Goal: Check status: Check status

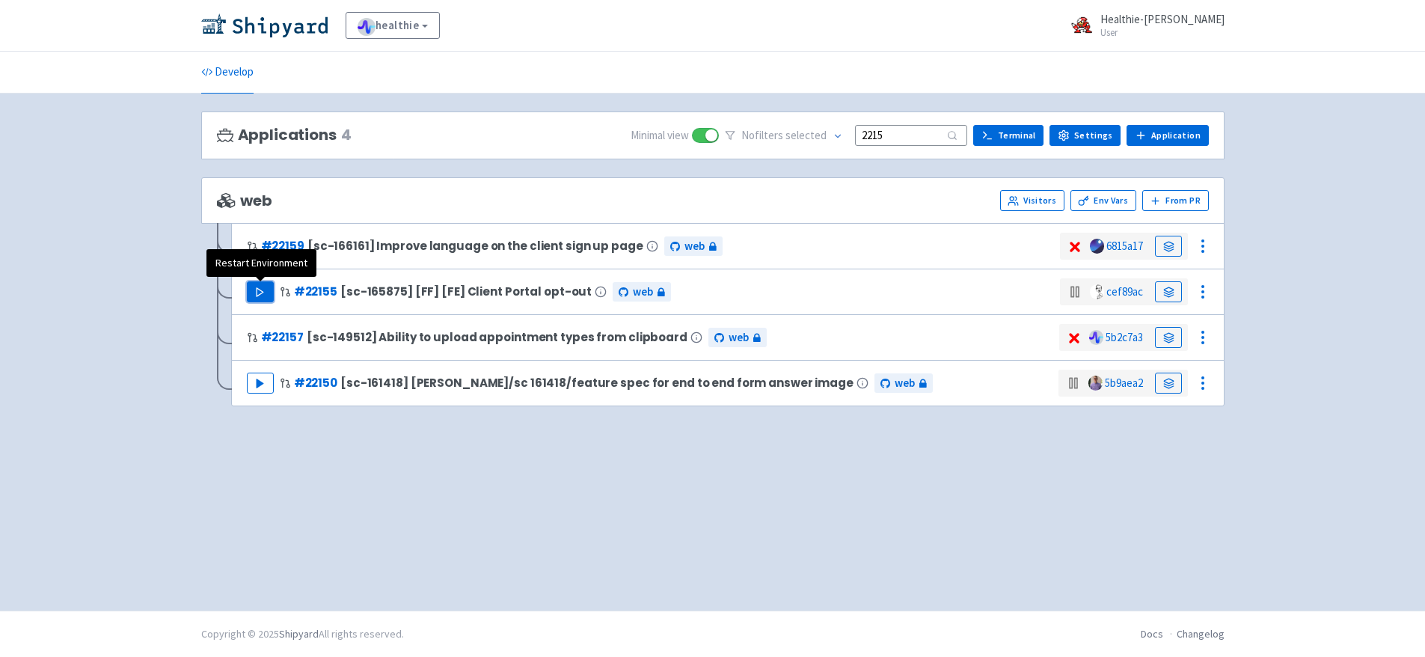
click at [260, 295] on icon "button" at bounding box center [259, 291] width 11 height 11
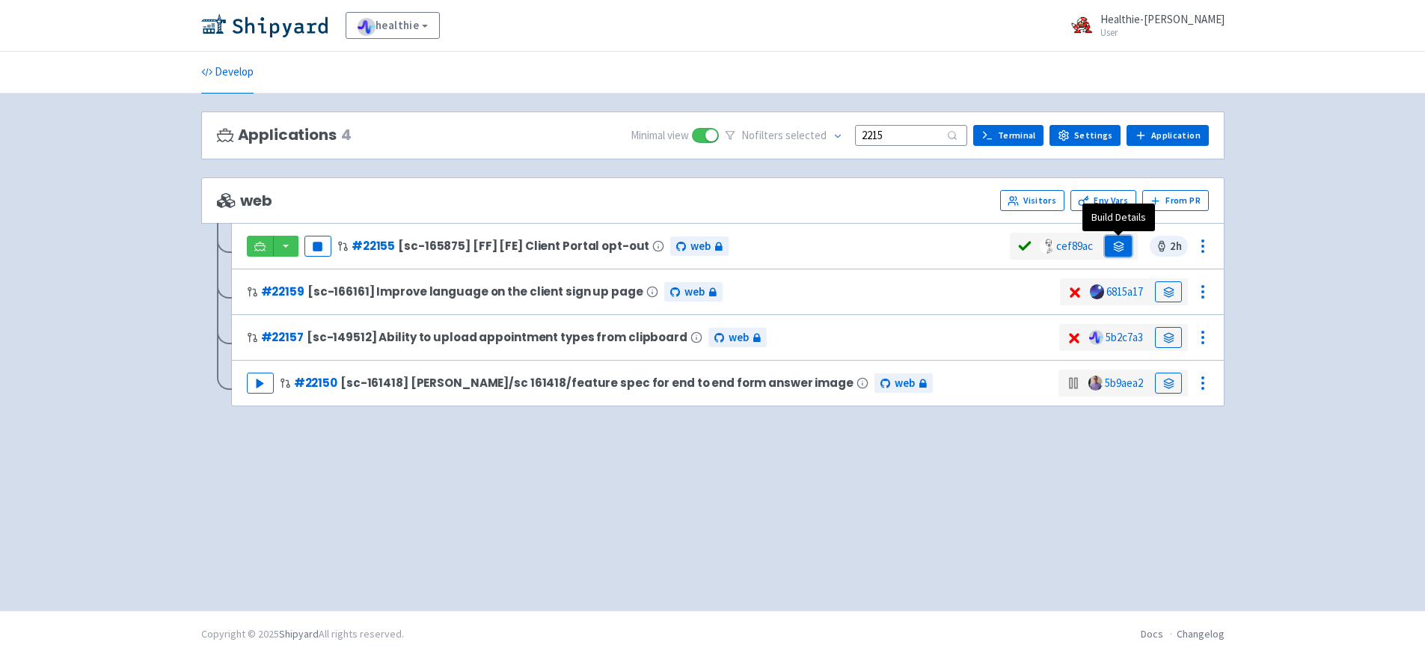
click at [1126, 242] on link at bounding box center [1118, 246] width 27 height 21
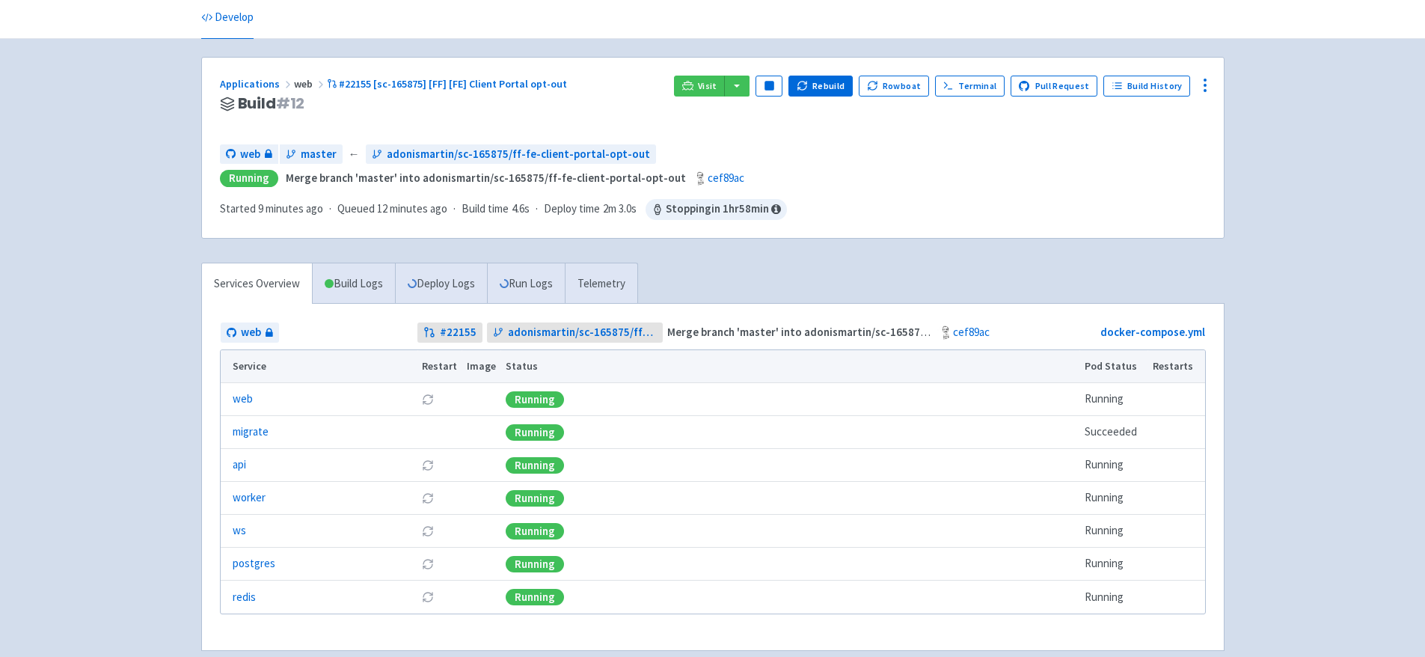
scroll to position [131, 0]
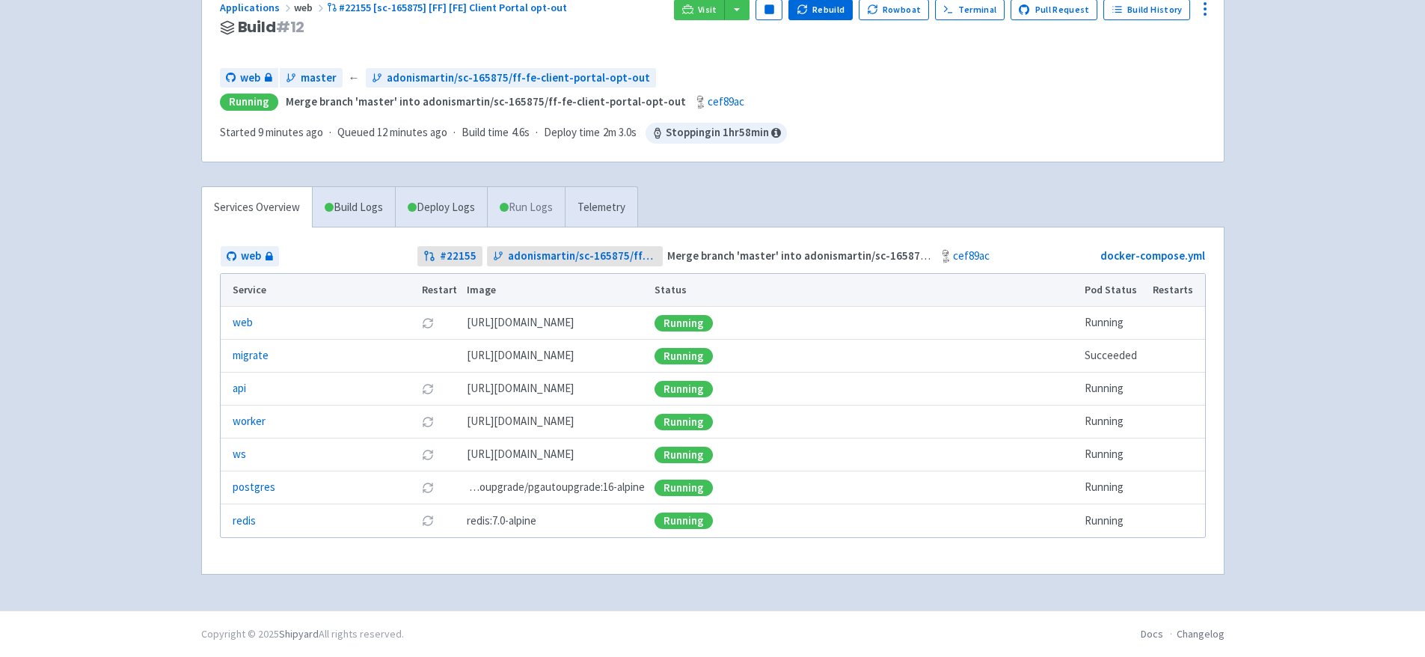
click at [528, 203] on link "Run Logs" at bounding box center [526, 207] width 78 height 41
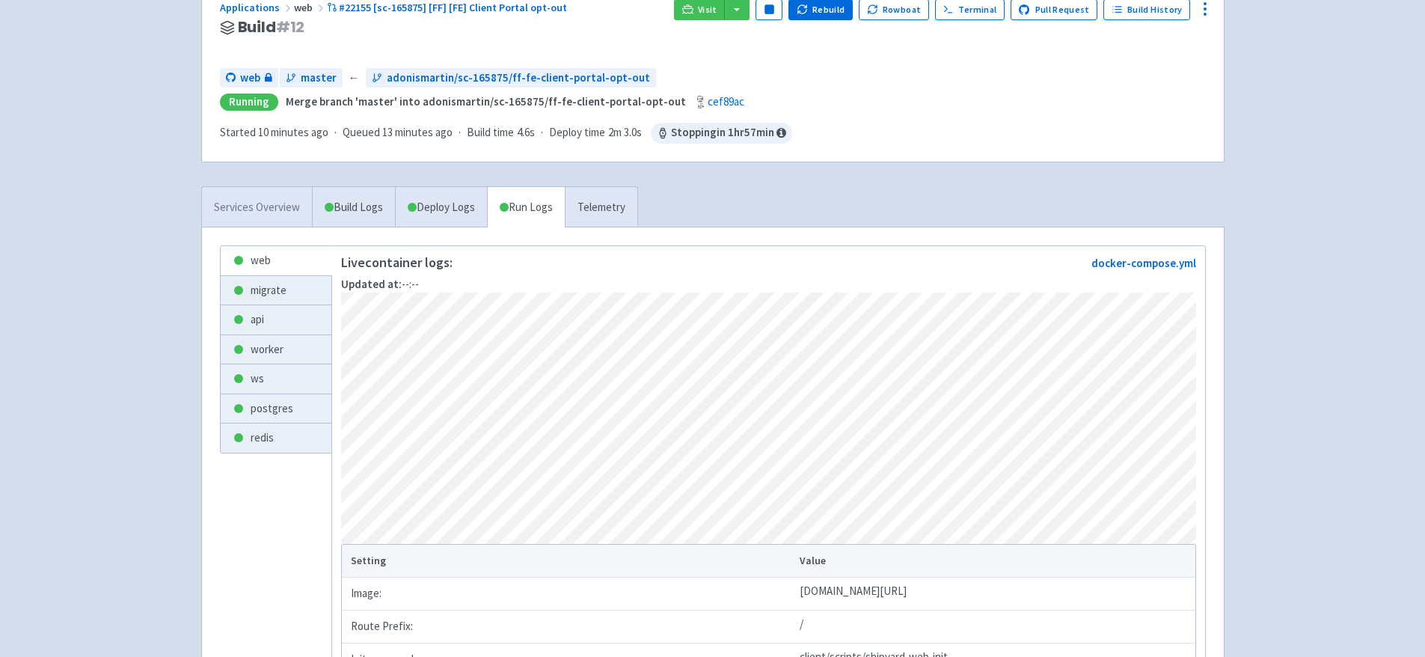
click at [259, 209] on link "Services Overview" at bounding box center [257, 207] width 110 height 41
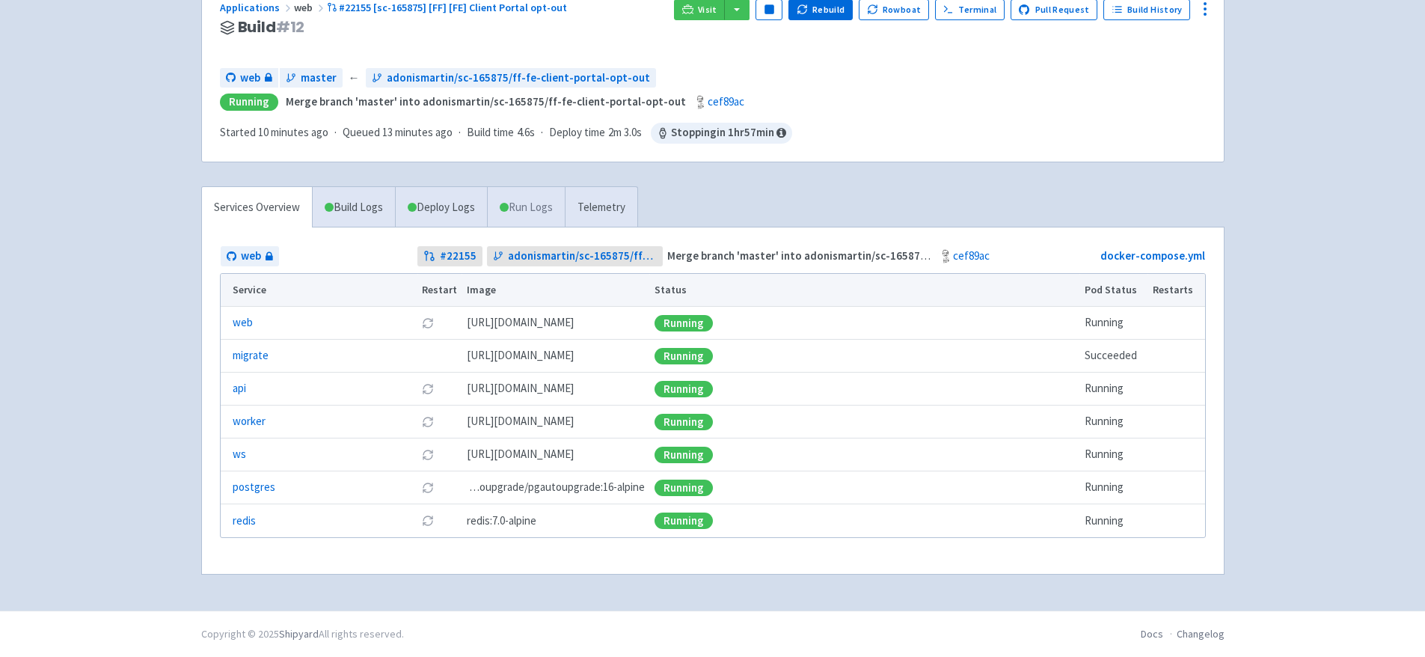
click at [537, 198] on link "Run Logs" at bounding box center [526, 207] width 78 height 41
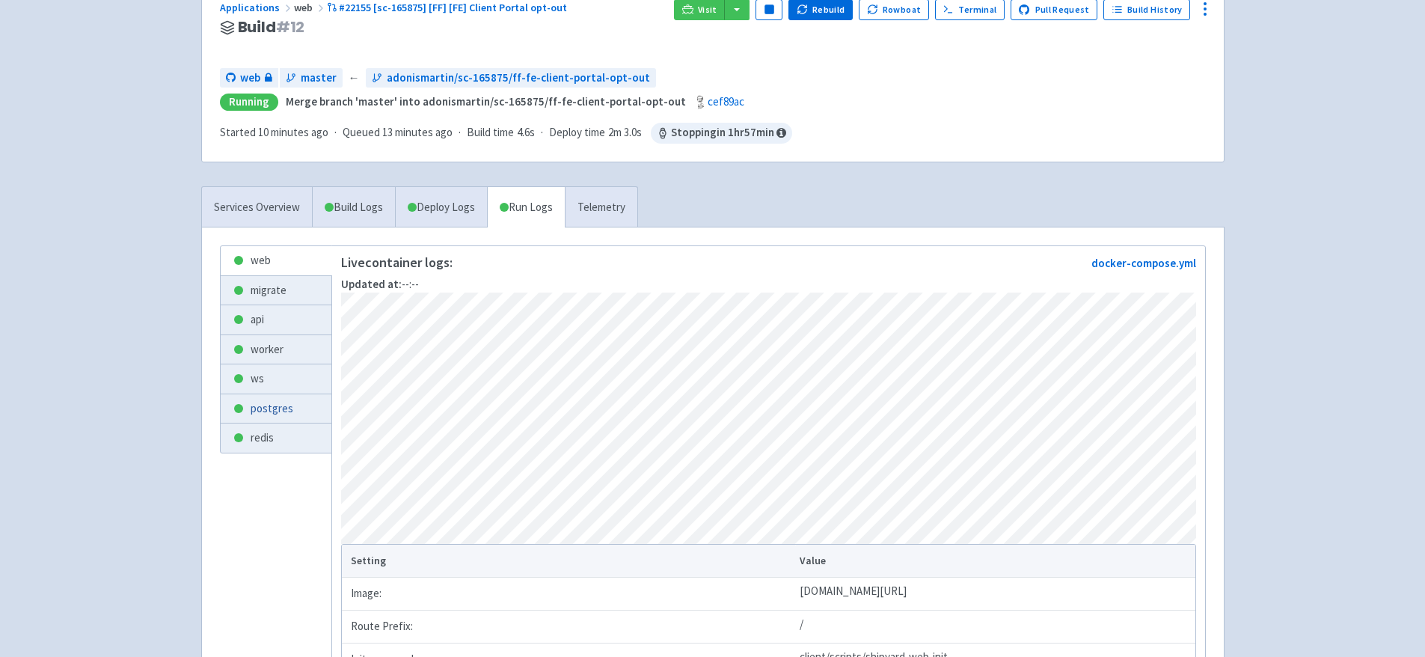
click at [276, 414] on link "postgres" at bounding box center [276, 408] width 111 height 29
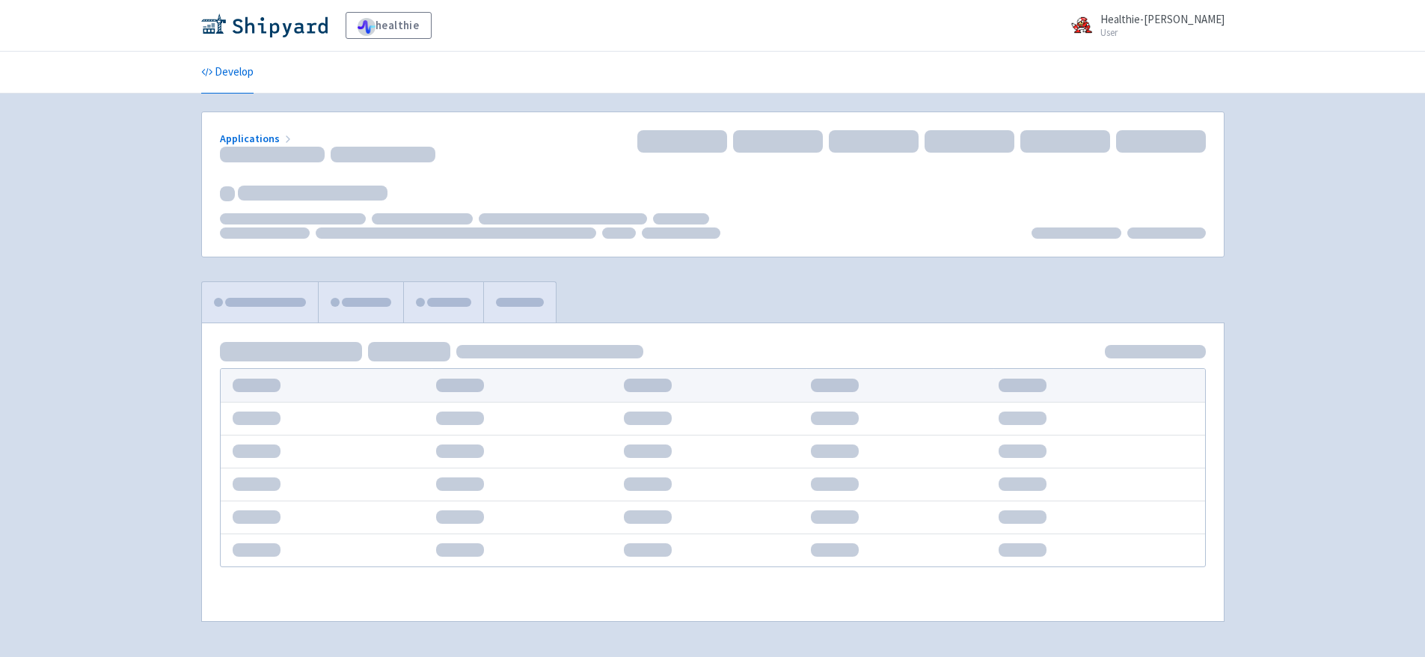
scroll to position [47, 0]
